Goal: Check status: Check status

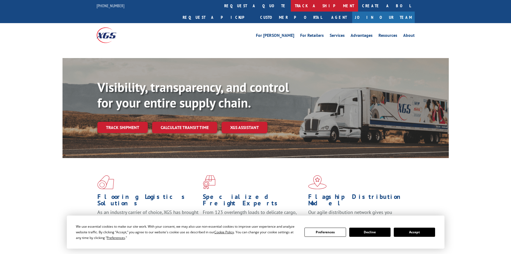
click at [291, 6] on link "track a shipment" at bounding box center [324, 6] width 67 height 12
click at [291, 4] on link "track a shipment" at bounding box center [324, 6] width 67 height 12
click at [291, 7] on link "track a shipment" at bounding box center [324, 6] width 67 height 12
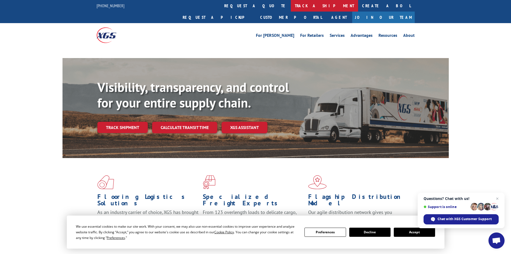
click at [291, 8] on link "track a shipment" at bounding box center [324, 6] width 67 height 12
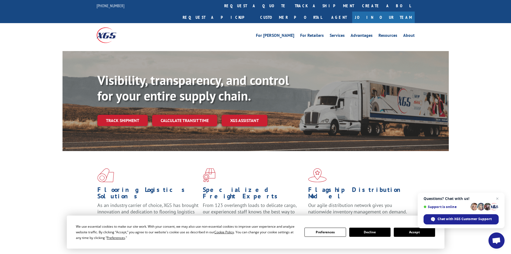
click at [246, 23] on div "For Mills For Retailers Services Advantages Resources About For Mills For Retai…" at bounding box center [256, 35] width 318 height 24
click at [244, 23] on div "For Mills For Retailers Services Advantages Resources About For Mills For Retai…" at bounding box center [256, 35] width 318 height 24
click at [291, 9] on link "track a shipment" at bounding box center [324, 6] width 67 height 12
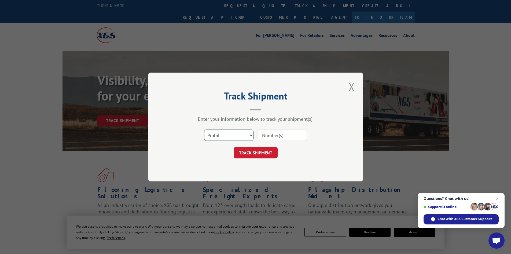
click at [240, 131] on select "Select category... Probill BOL PO" at bounding box center [228, 134] width 49 height 11
select select "bol"
click at [204, 129] on select "Select category... Probill BOL PO" at bounding box center [228, 134] width 49 height 11
paste input "4811084"
type input "4811084"
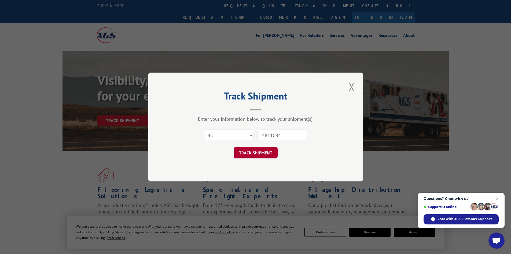
click at [260, 154] on button "TRACK SHIPMENT" at bounding box center [256, 152] width 44 height 11
